Goal: Check status: Check status

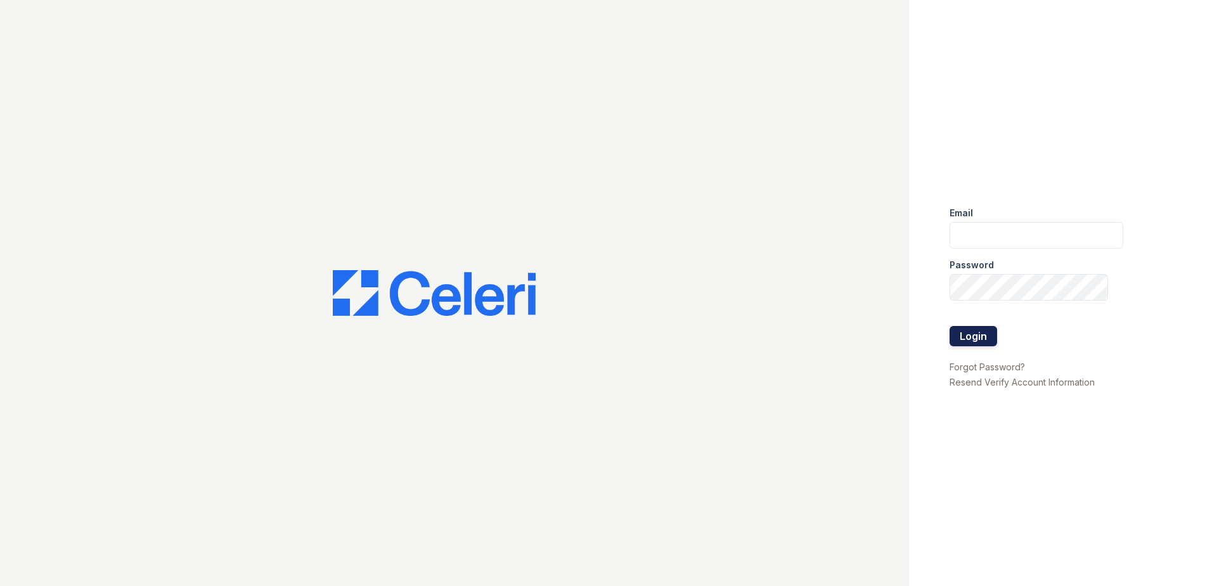
type input "888atgrandhopepark@trinity-pm.com"
click at [978, 337] on button "Login" at bounding box center [974, 336] width 48 height 20
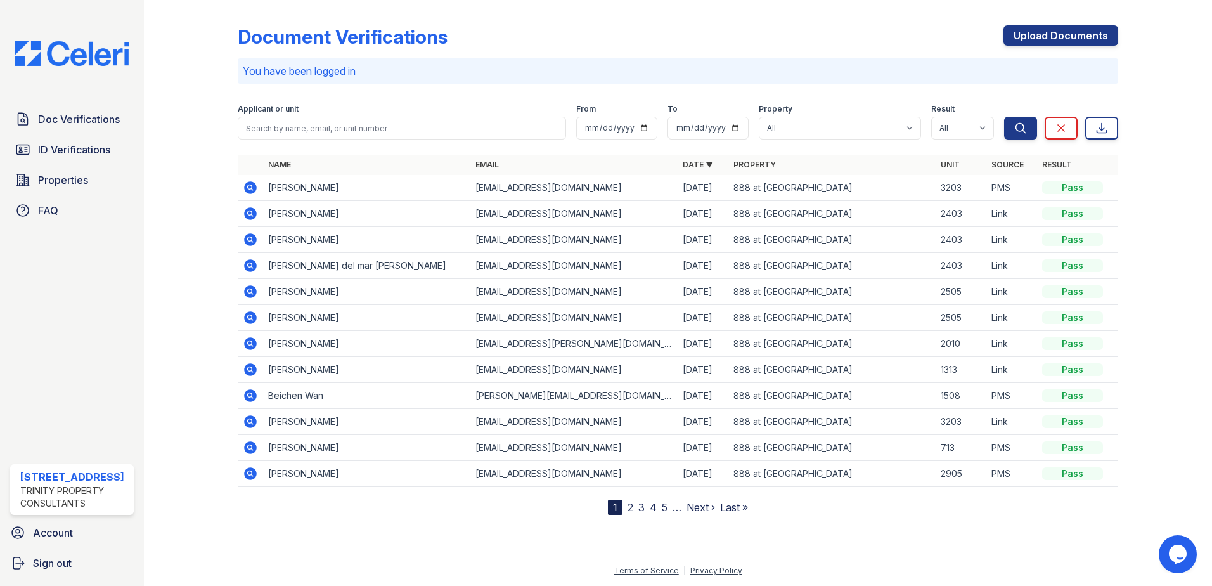
click at [256, 186] on icon at bounding box center [250, 187] width 13 height 13
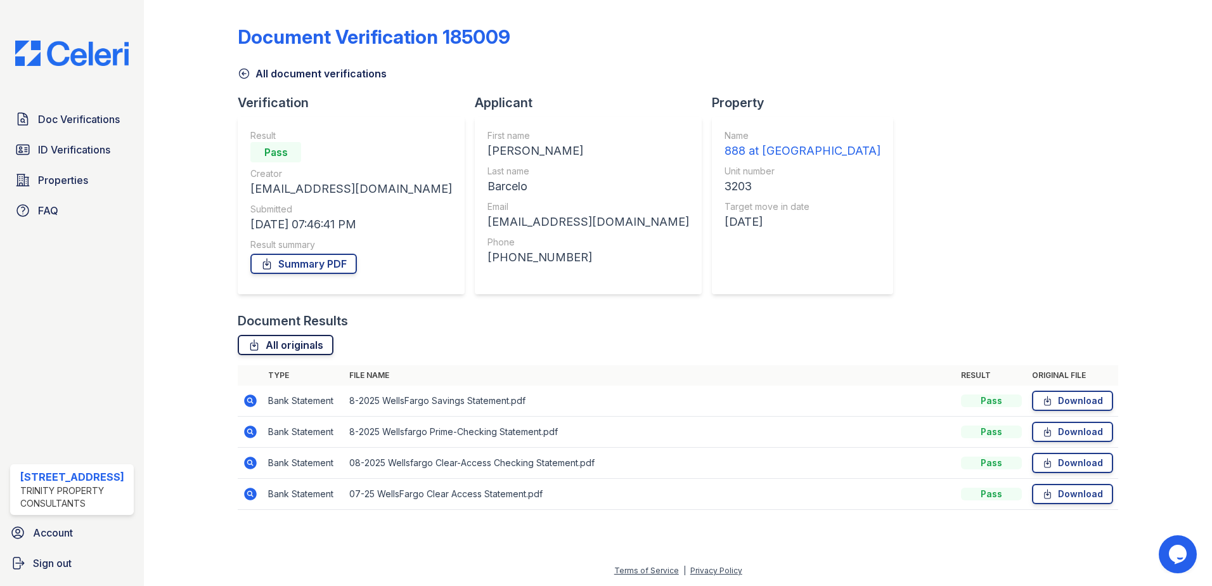
click at [295, 346] on link "All originals" at bounding box center [286, 345] width 96 height 20
